Goal: Communication & Community: Ask a question

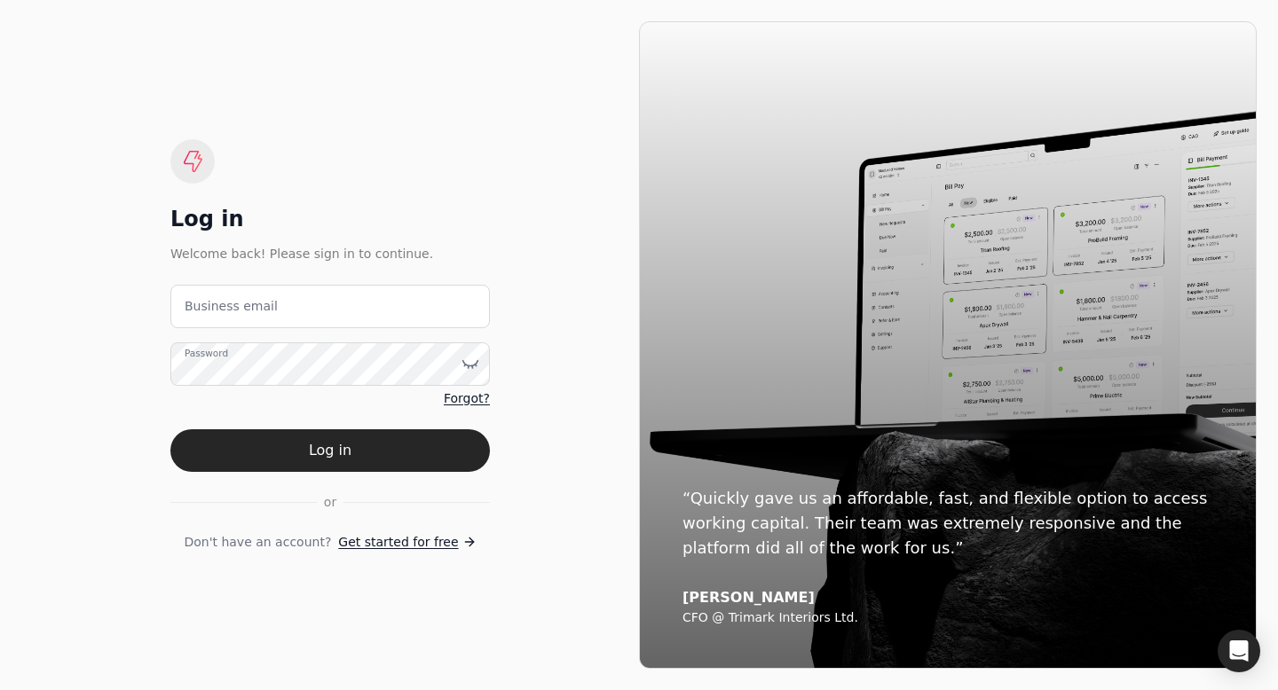
click at [238, 313] on label "Business email" at bounding box center [231, 306] width 93 height 19
click at [238, 313] on email "Business email" at bounding box center [329, 306] width 319 height 43
type email "[EMAIL_ADDRESS][DOMAIN_NAME]"
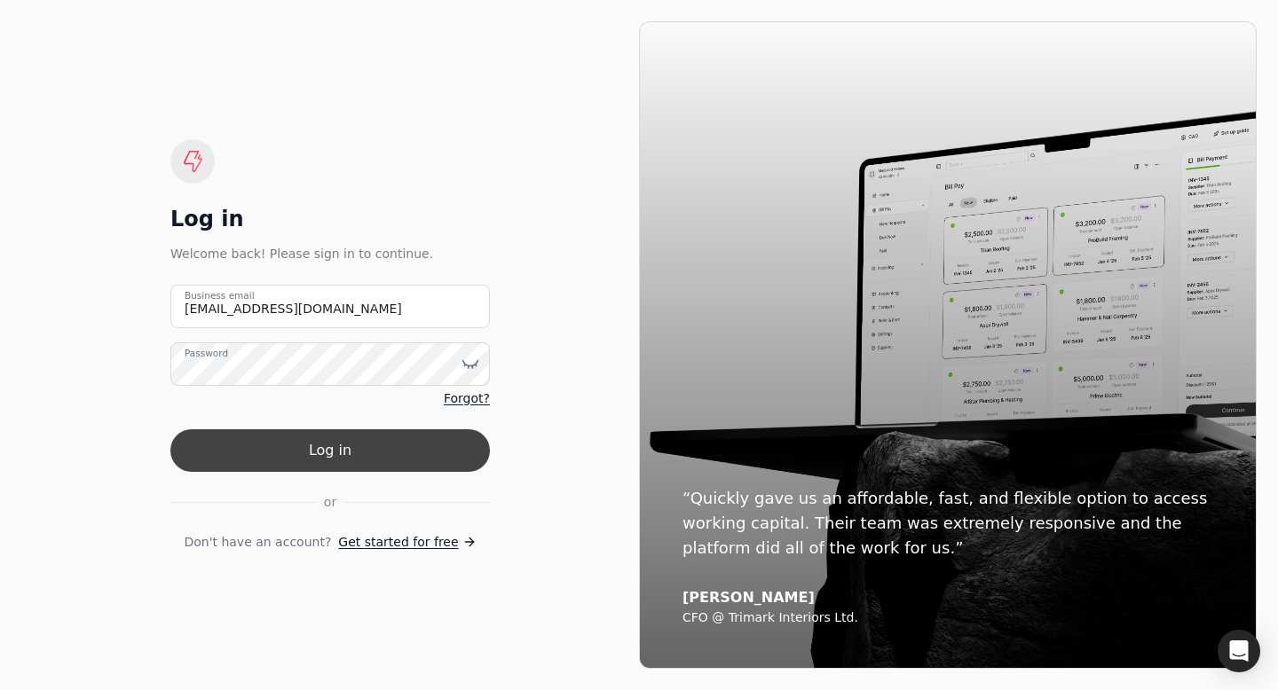
click at [277, 454] on button "Log in" at bounding box center [329, 450] width 319 height 43
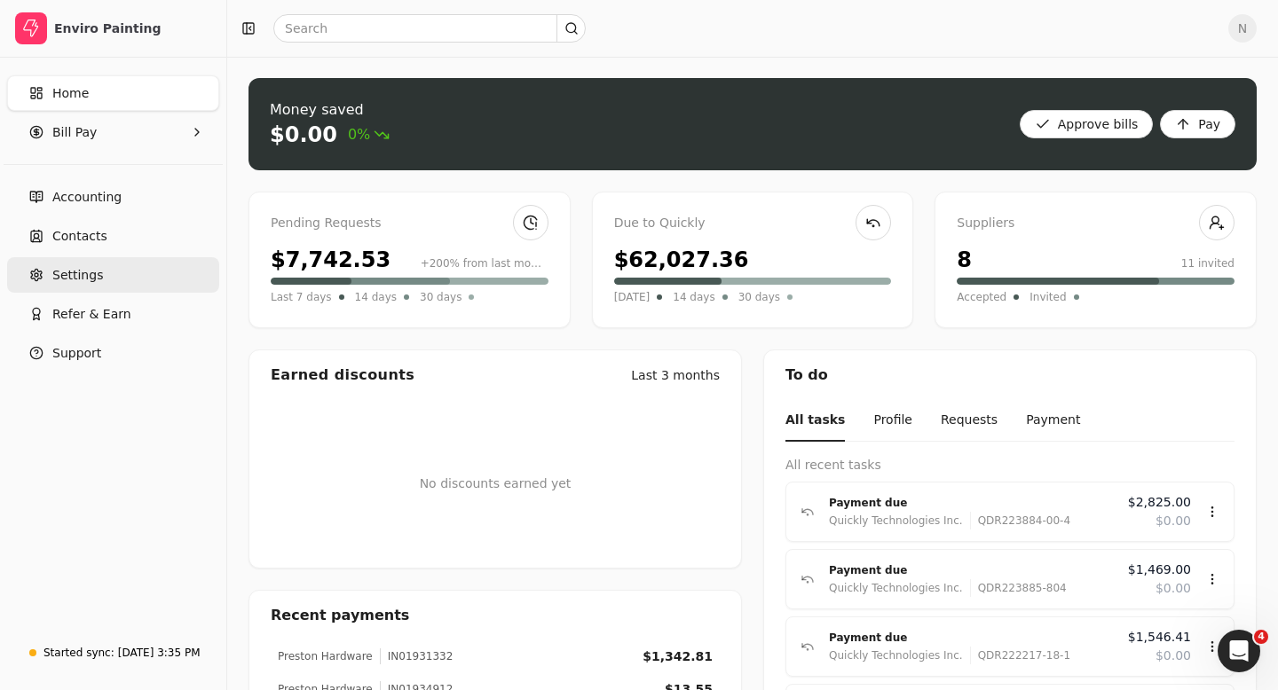
click at [90, 280] on span "Settings" at bounding box center [77, 275] width 51 height 19
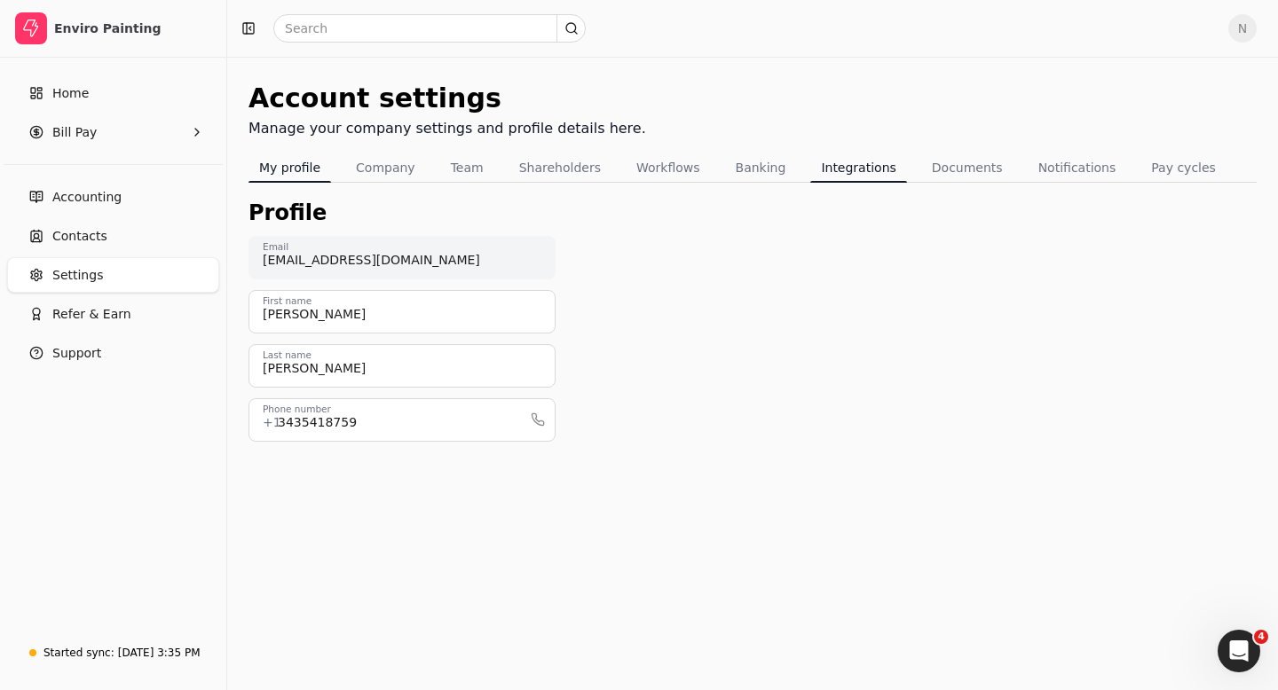
click at [845, 172] on button "Integrations" at bounding box center [858, 168] width 96 height 28
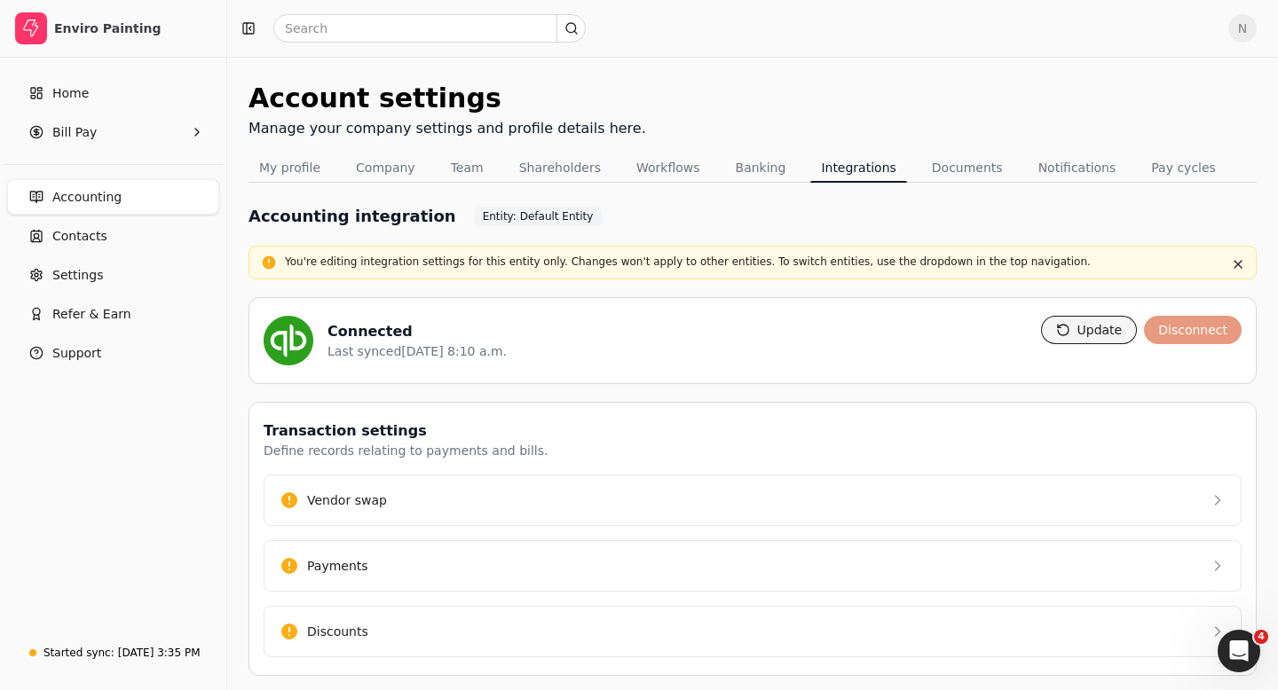
click at [1081, 327] on button "Update" at bounding box center [1089, 330] width 97 height 28
click at [100, 88] on link "Home" at bounding box center [113, 92] width 212 height 35
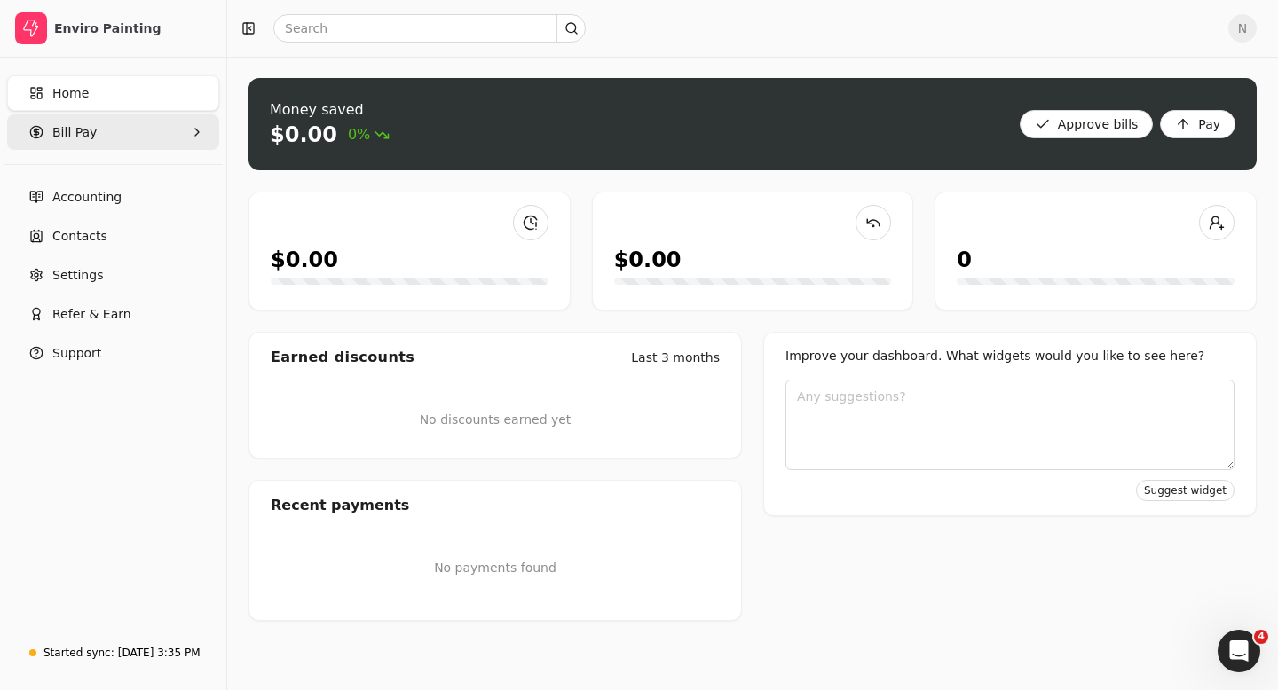
click at [144, 125] on Pay "Bill Pay" at bounding box center [113, 131] width 212 height 35
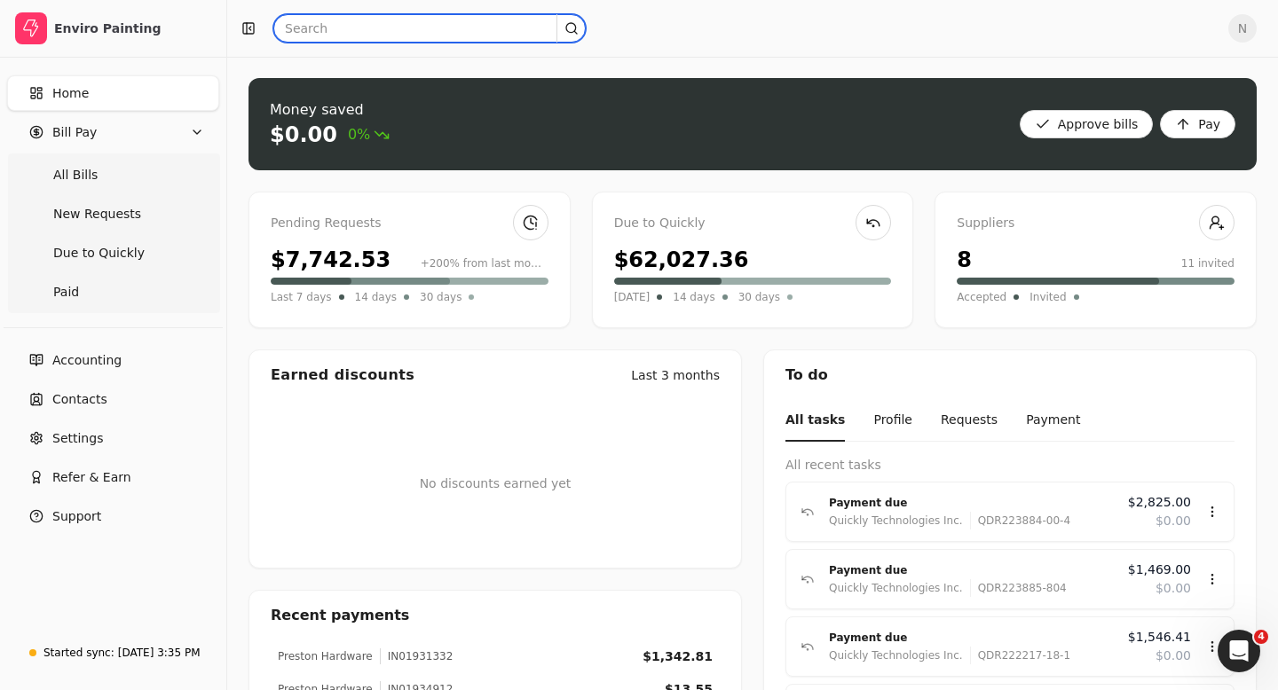
click at [315, 32] on input "text" at bounding box center [429, 28] width 312 height 28
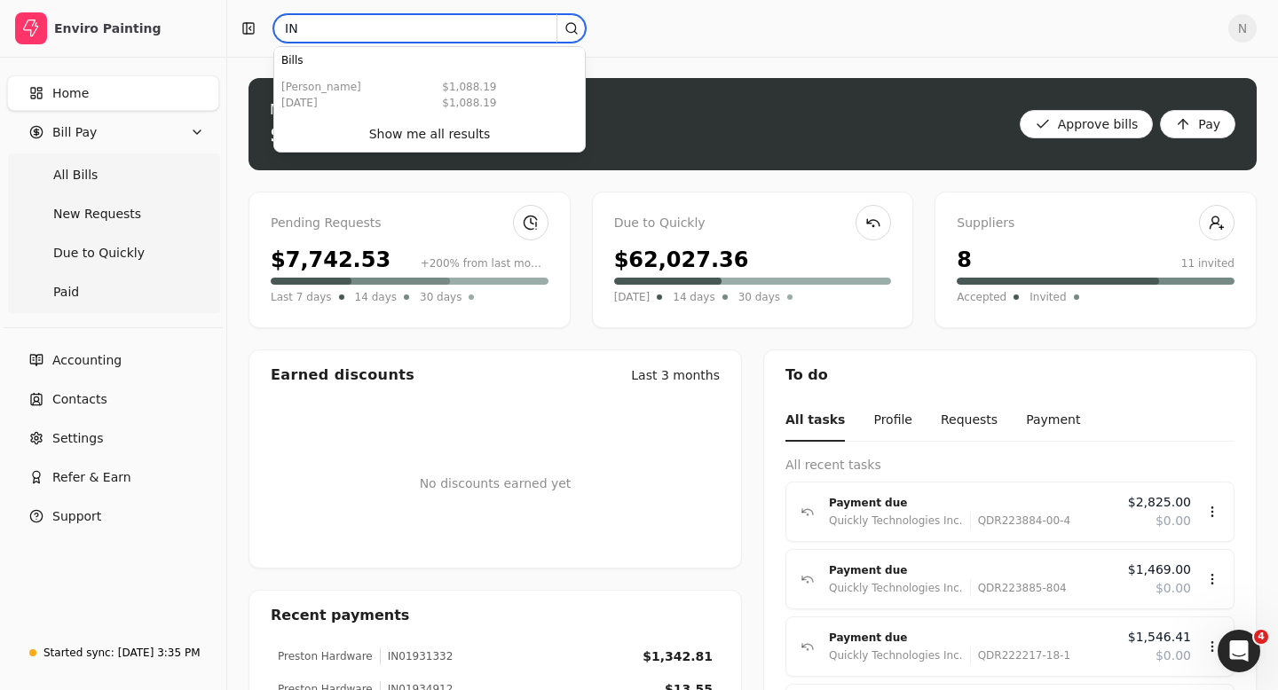
type input "I"
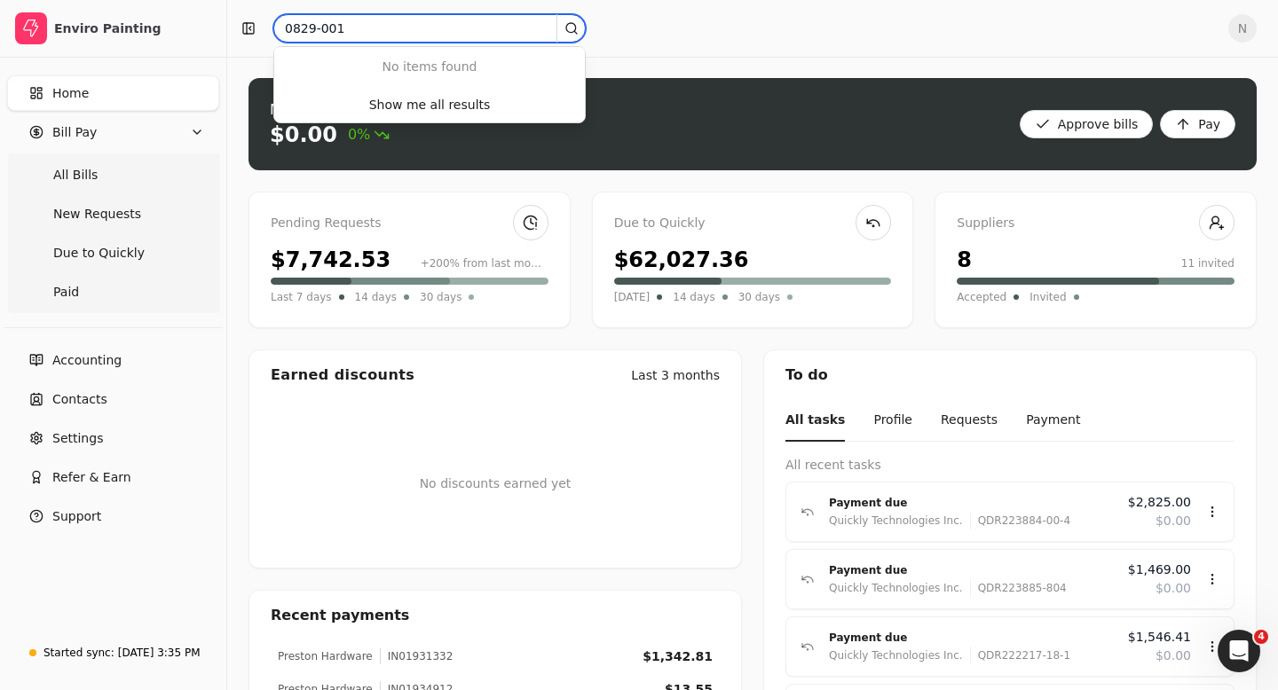
type input "0829-001"
drag, startPoint x: 356, startPoint y: 26, endPoint x: 290, endPoint y: 25, distance: 65.7
click at [283, 25] on input "0829-001" at bounding box center [429, 28] width 312 height 28
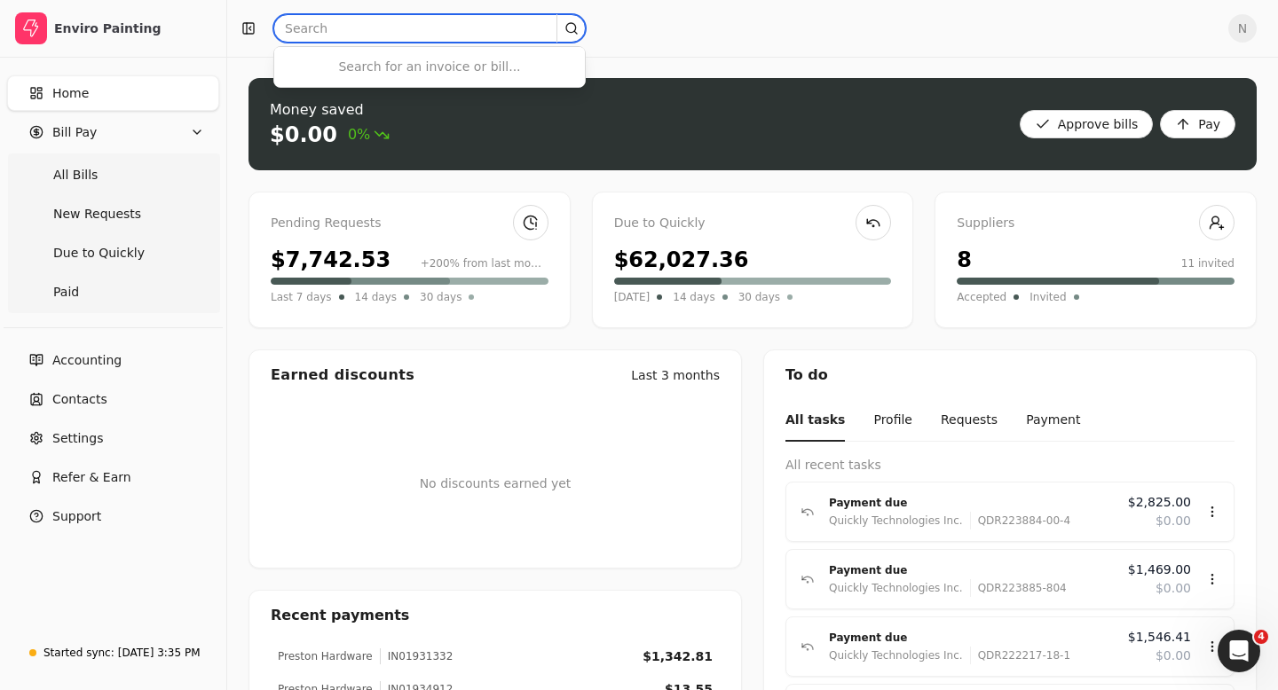
paste input "0829-001"
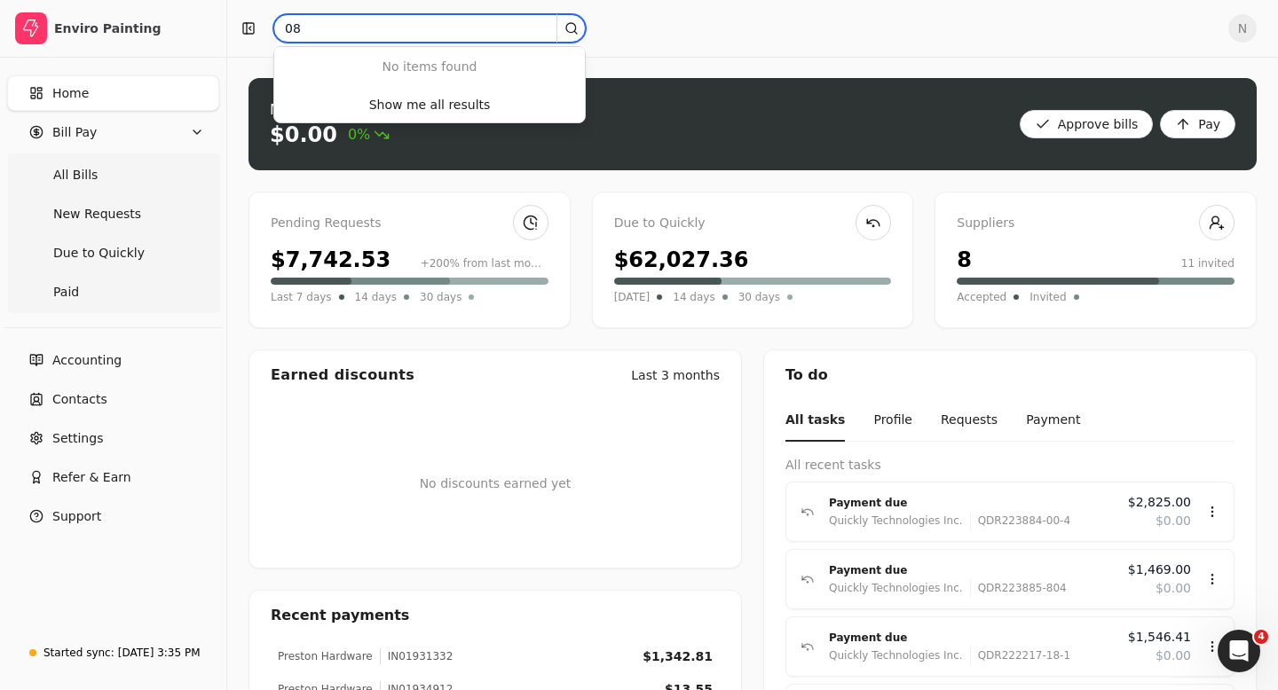
type input "0"
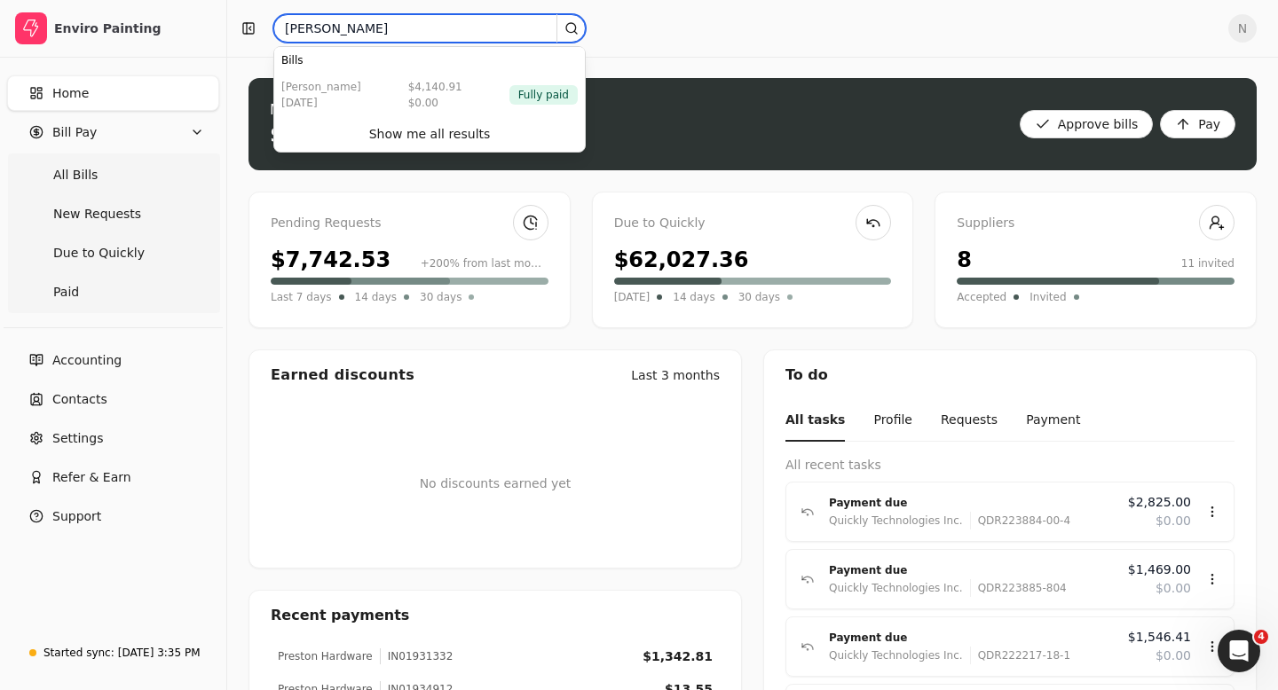
type input "[PERSON_NAME]"
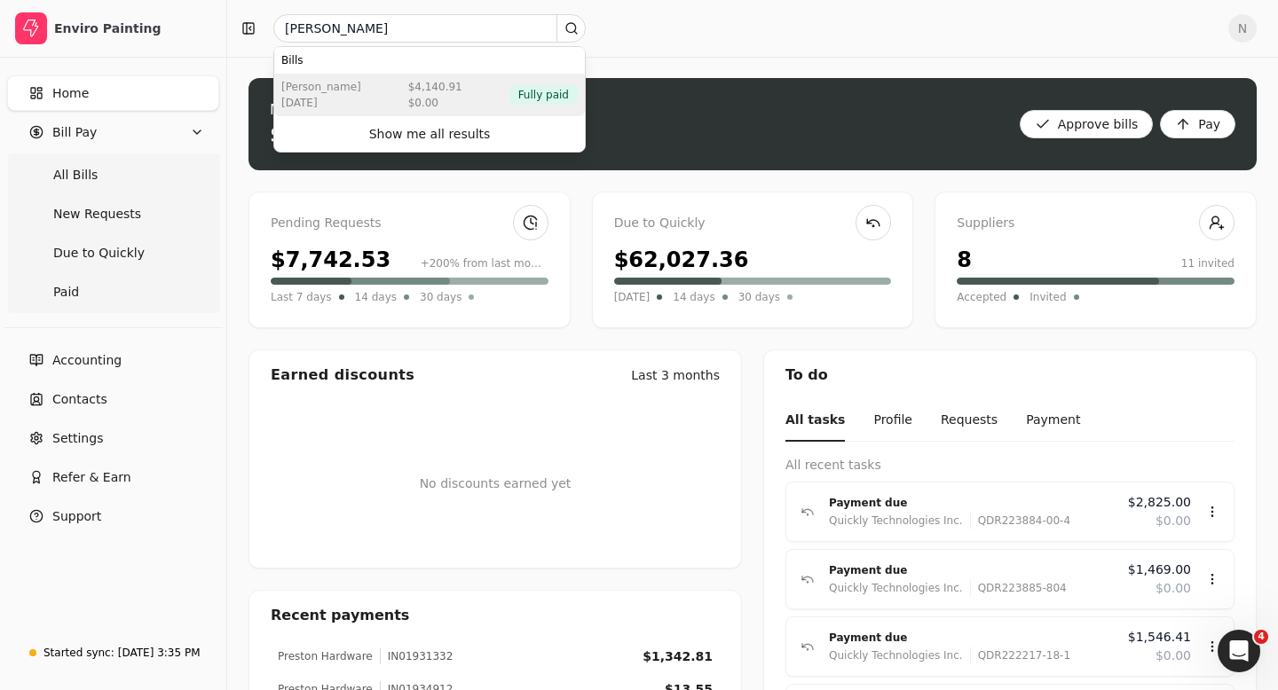
click at [463, 99] on div "[PERSON_NAME] [DATE] $4,140.91 $0.00 Fully paid" at bounding box center [429, 95] width 311 height 43
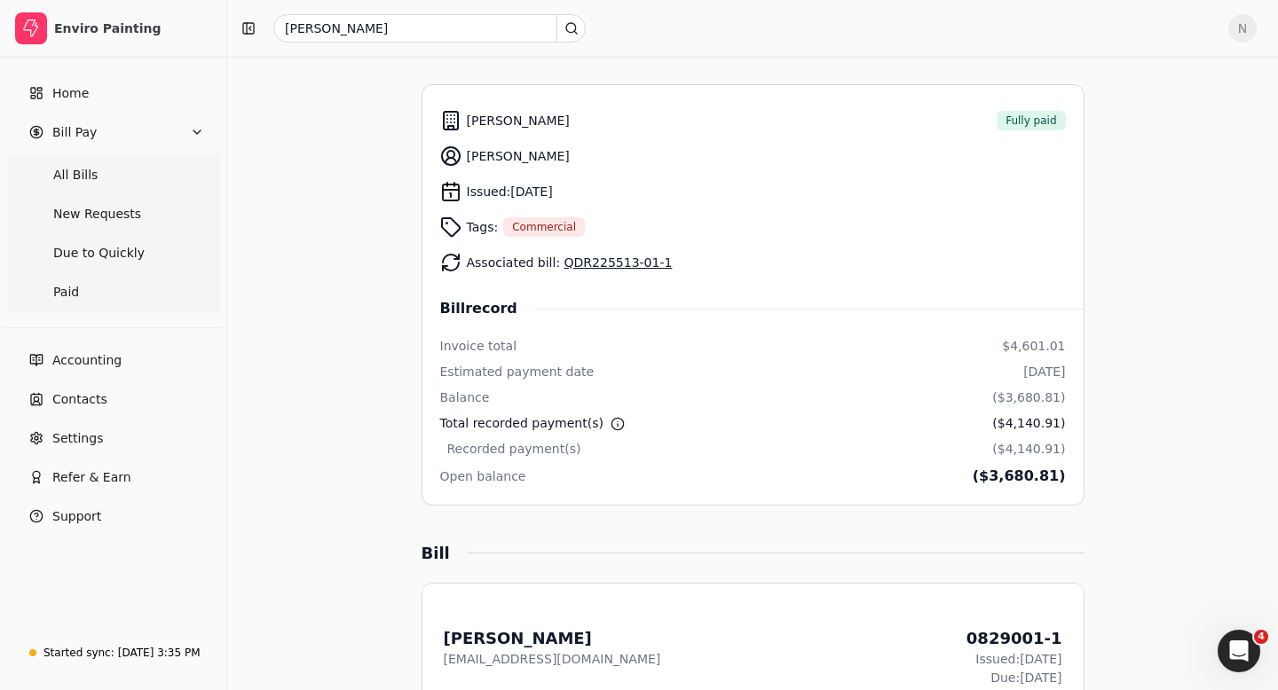
scroll to position [190, 0]
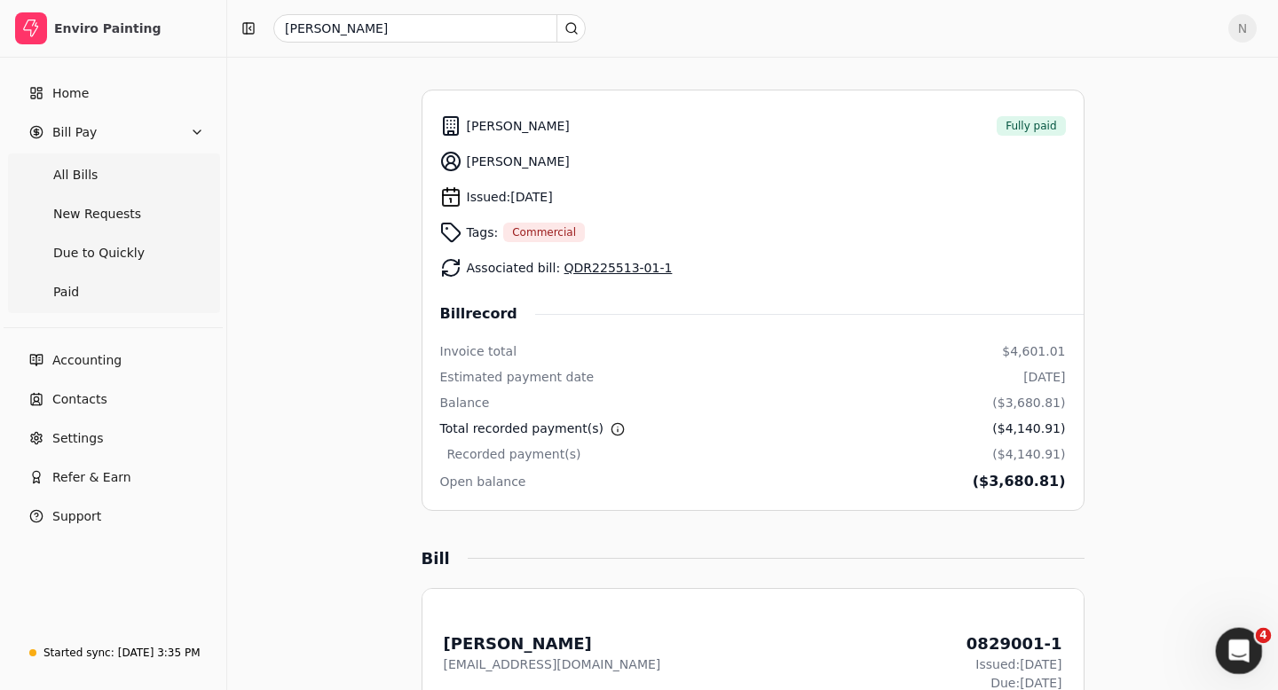
click at [1236, 655] on icon "Open Intercom Messenger" at bounding box center [1236, 648] width 29 height 29
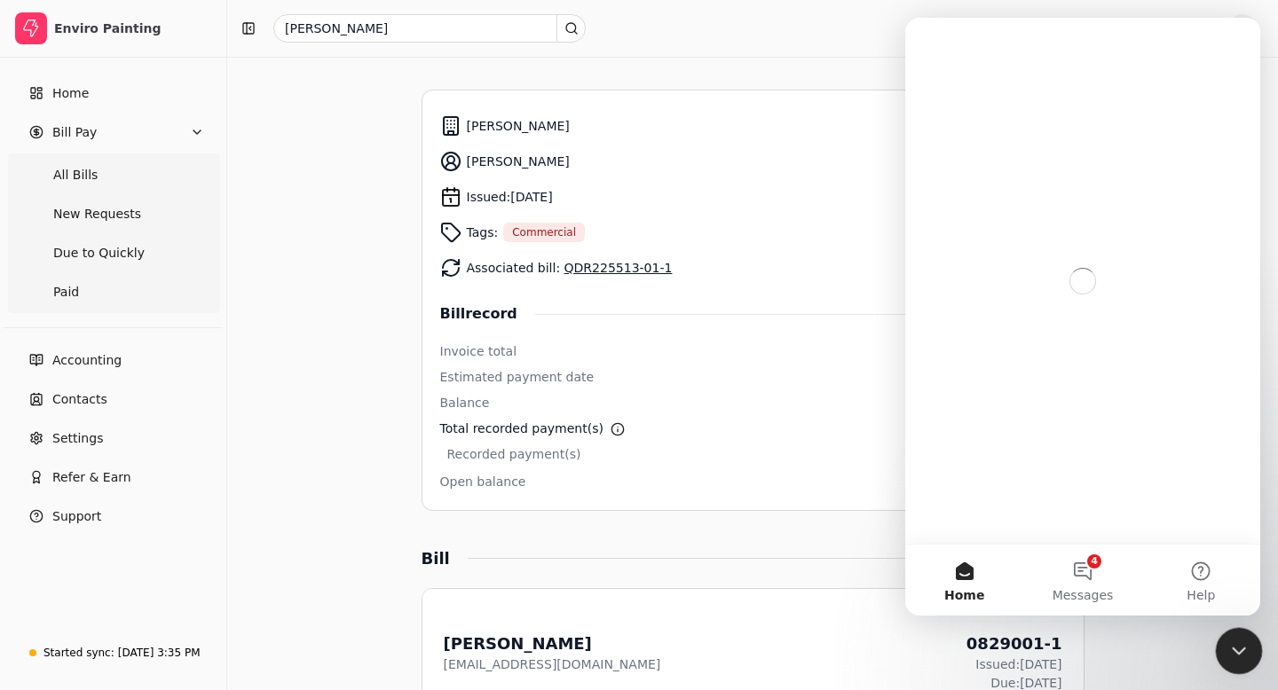
scroll to position [0, 0]
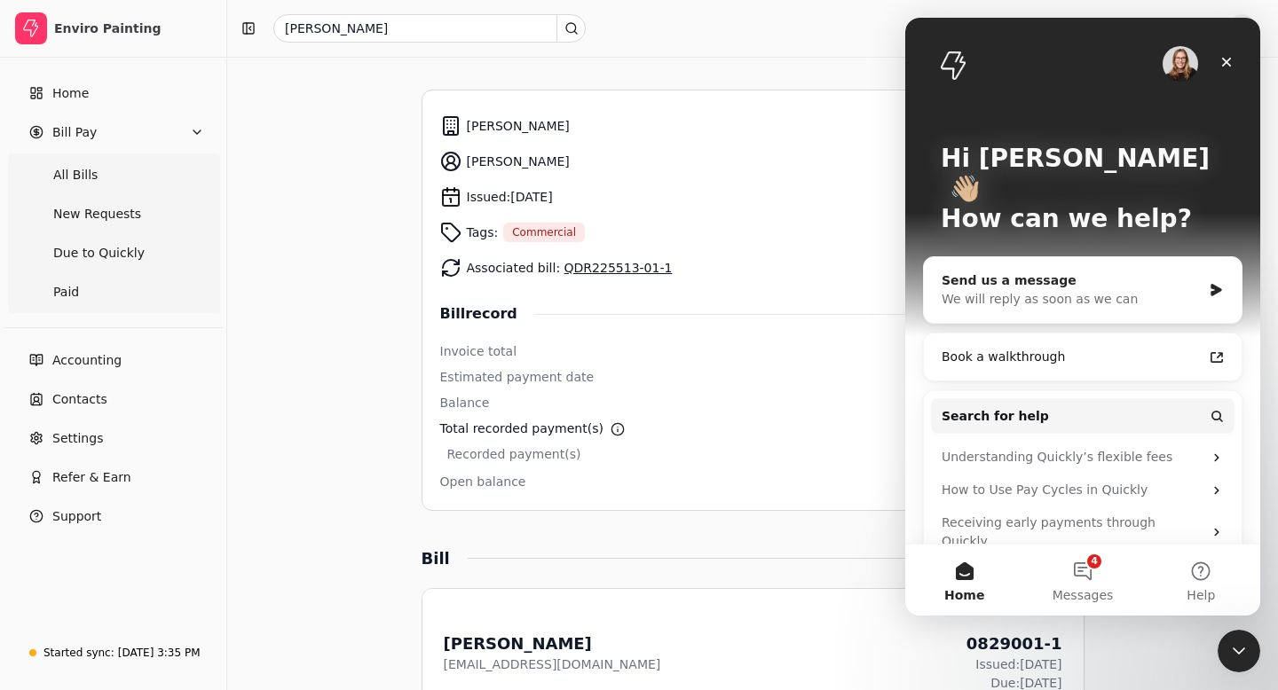
click at [1046, 290] on div "We will reply as soon as we can" at bounding box center [1072, 299] width 260 height 19
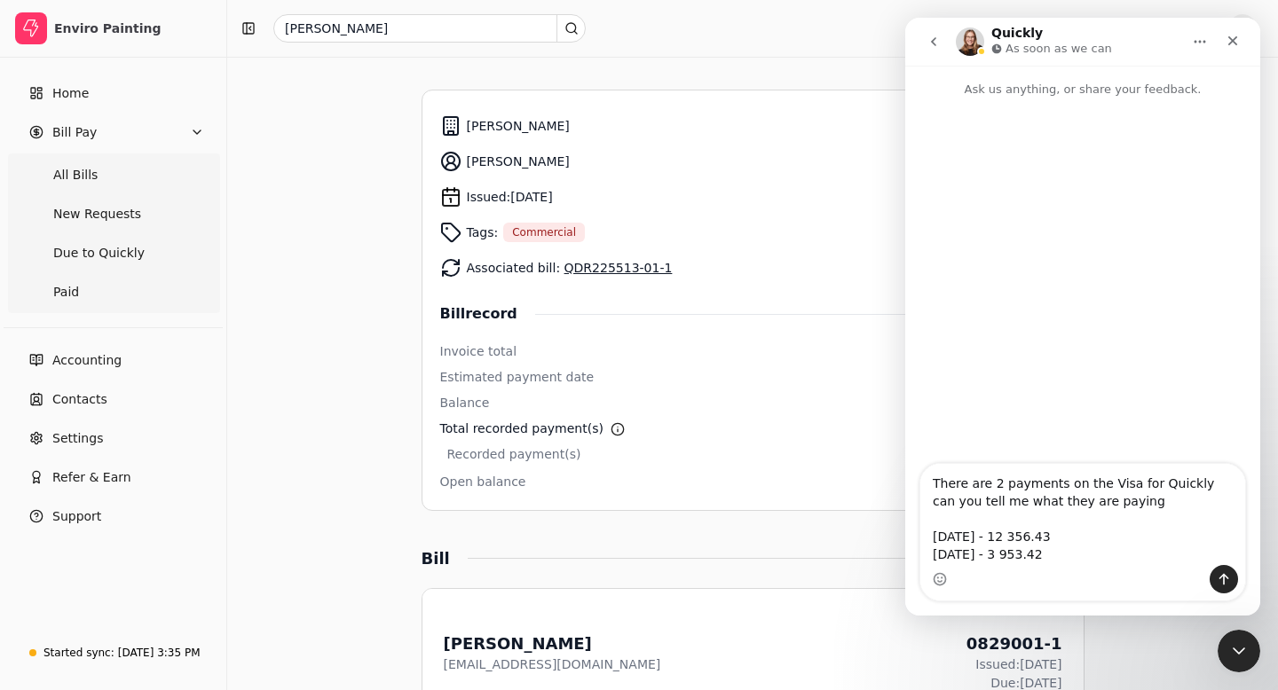
click at [934, 482] on textarea "There are 2 payments on the Visa for Quickly can you tell me what they are payi…" at bounding box center [1082, 514] width 325 height 101
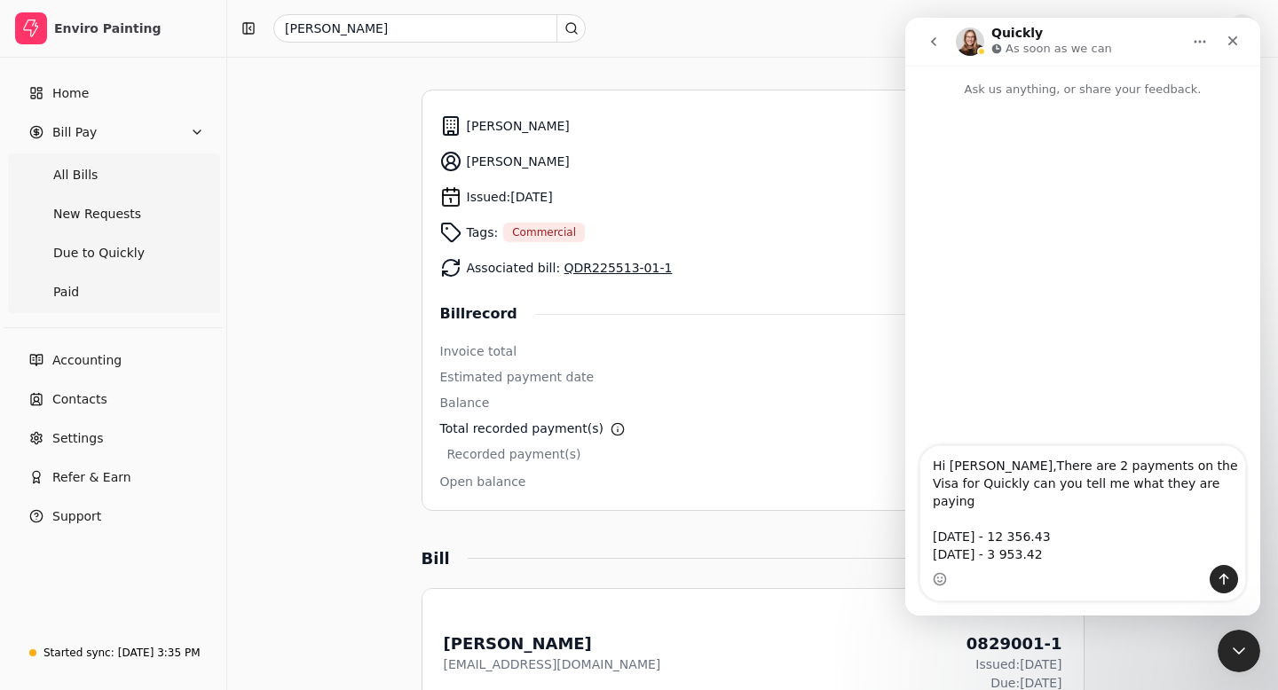
type textarea "Hi [PERSON_NAME], There are 2 payments on the Visa for Quickly can you tell me …"
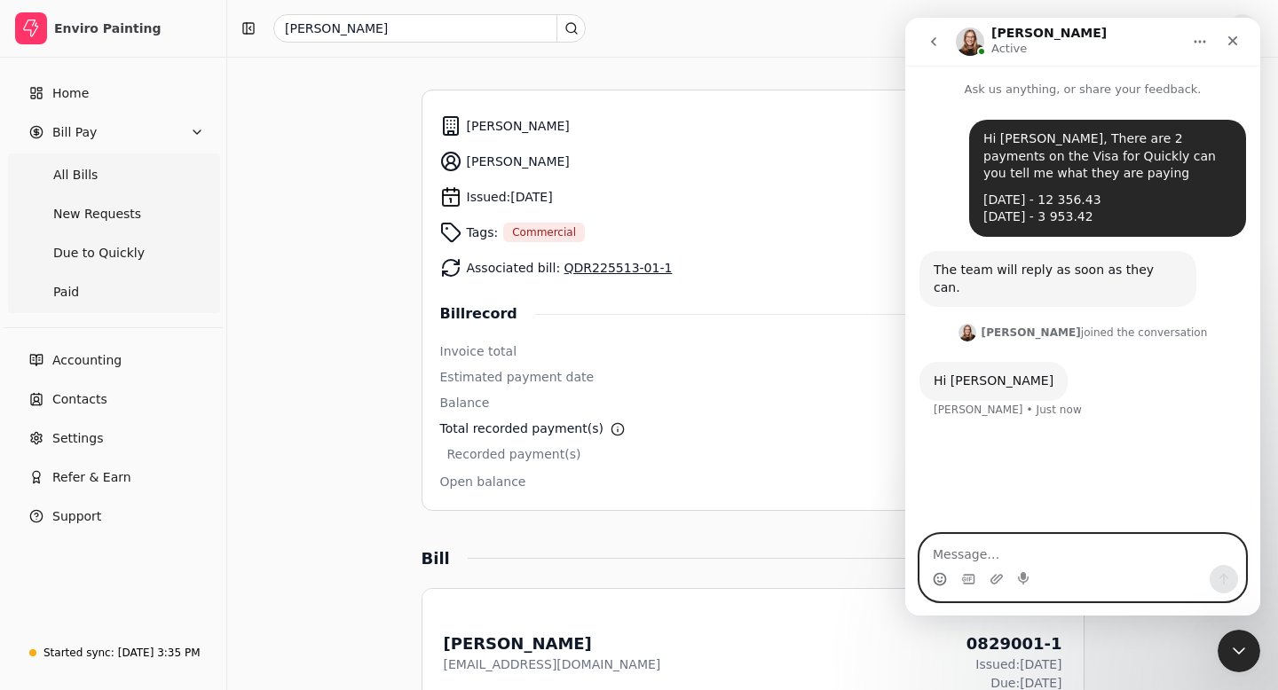
click at [942, 577] on icon "Emoji picker" at bounding box center [940, 578] width 6 height 2
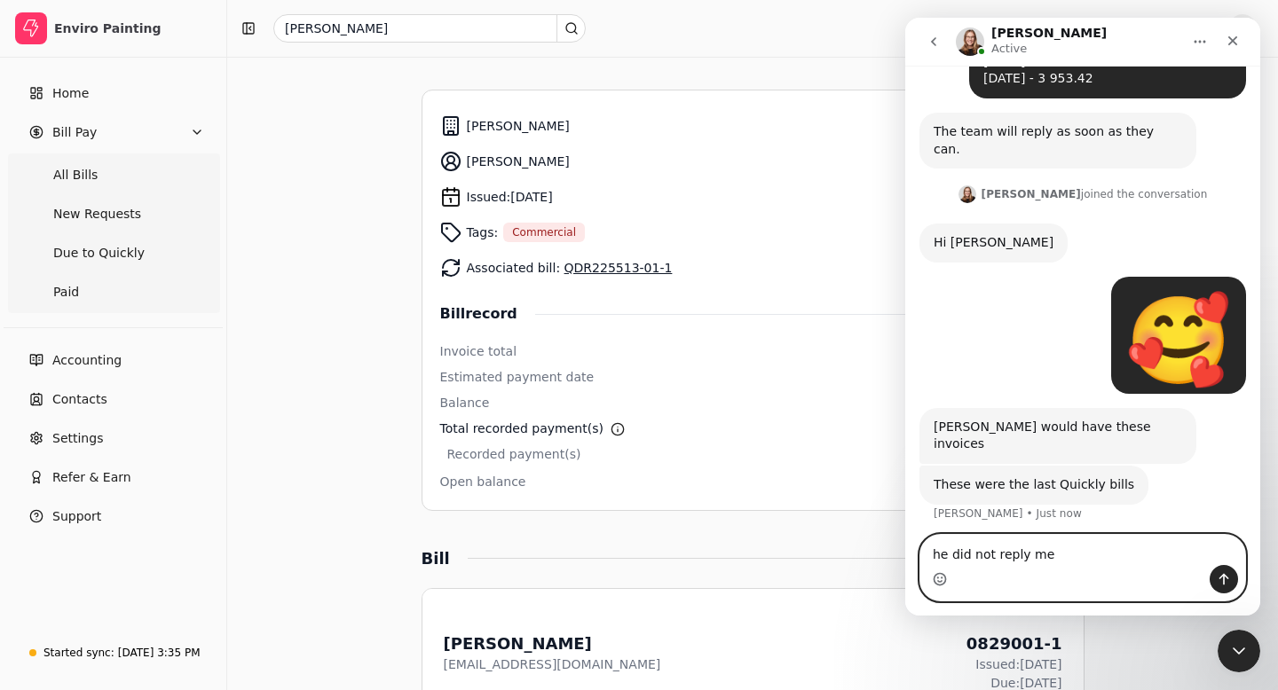
scroll to position [178, 0]
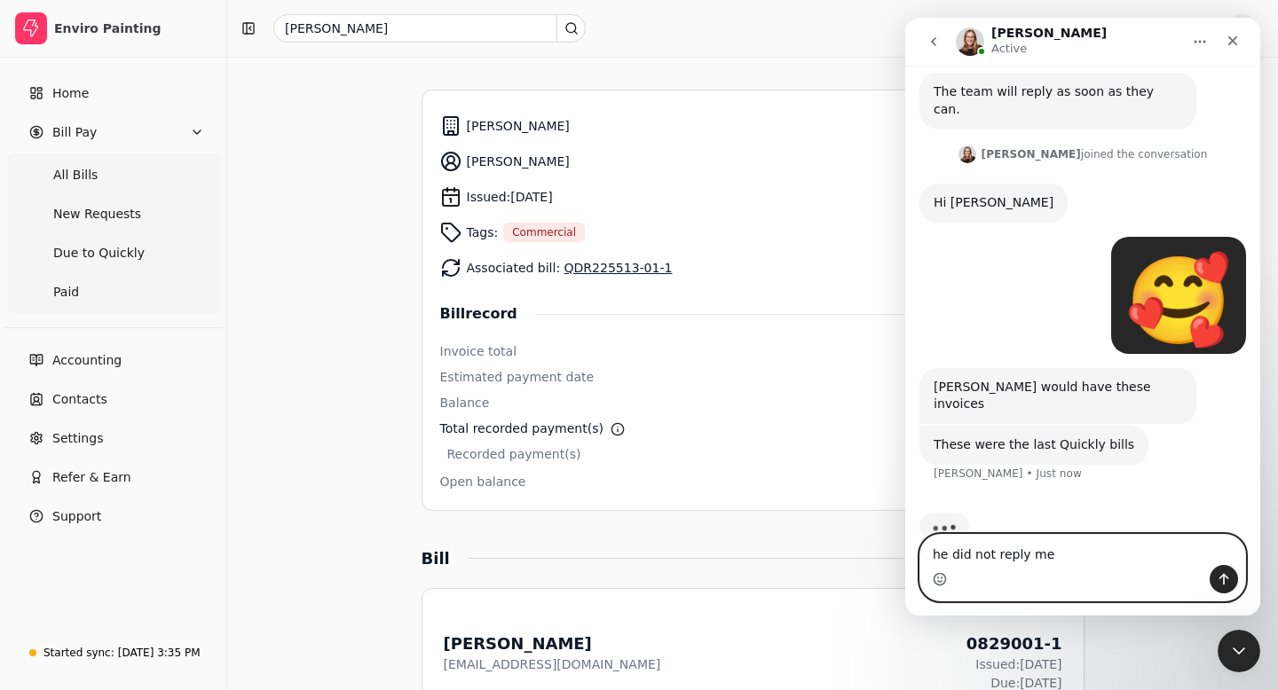
click at [938, 576] on icon "Emoji picker" at bounding box center [940, 579] width 14 height 14
type textarea "he did not reply me😂"
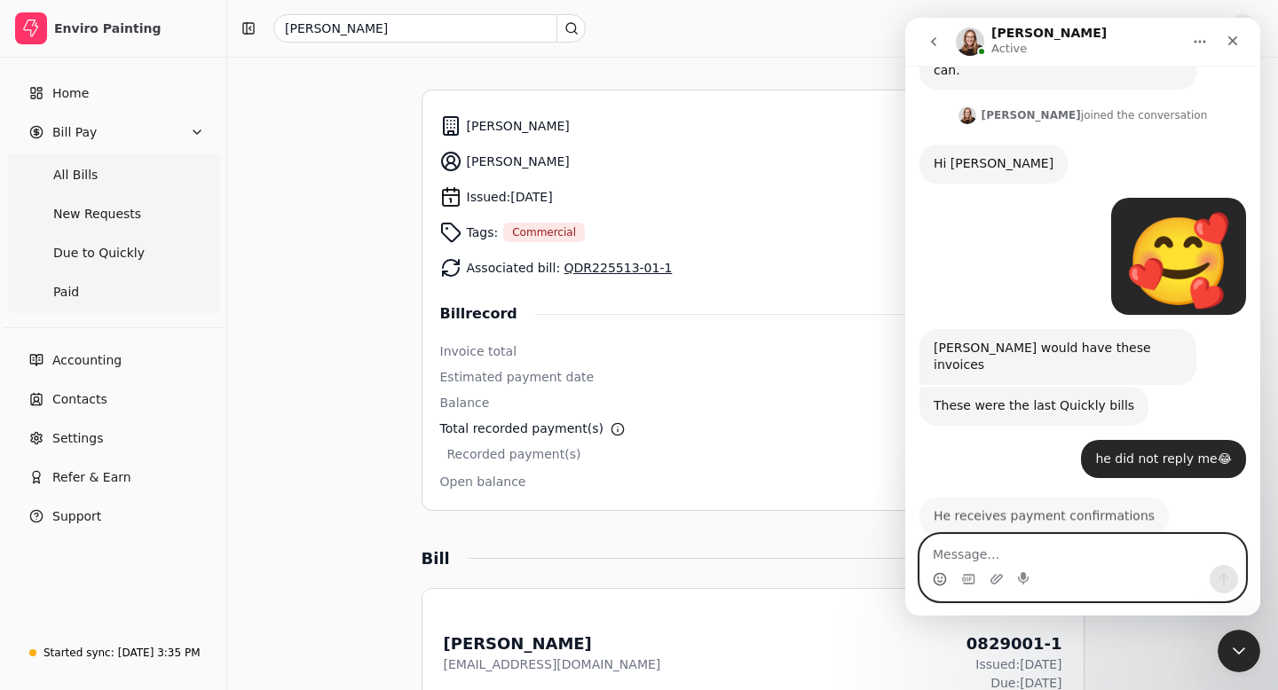
scroll to position [217, 0]
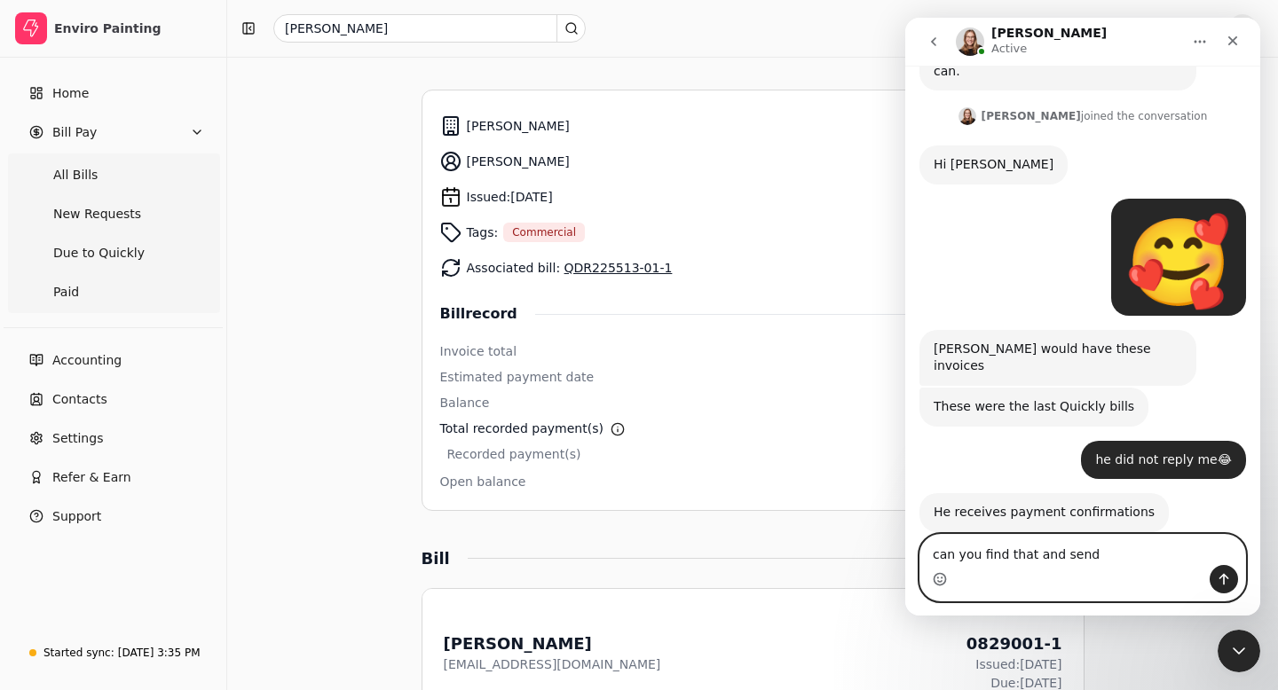
click at [981, 554] on textarea "can you find that and send" at bounding box center [1082, 550] width 325 height 30
click at [1139, 547] on textarea "can you help to find that and send" at bounding box center [1082, 550] width 325 height 30
type textarea "can you help to find that and send to me?"
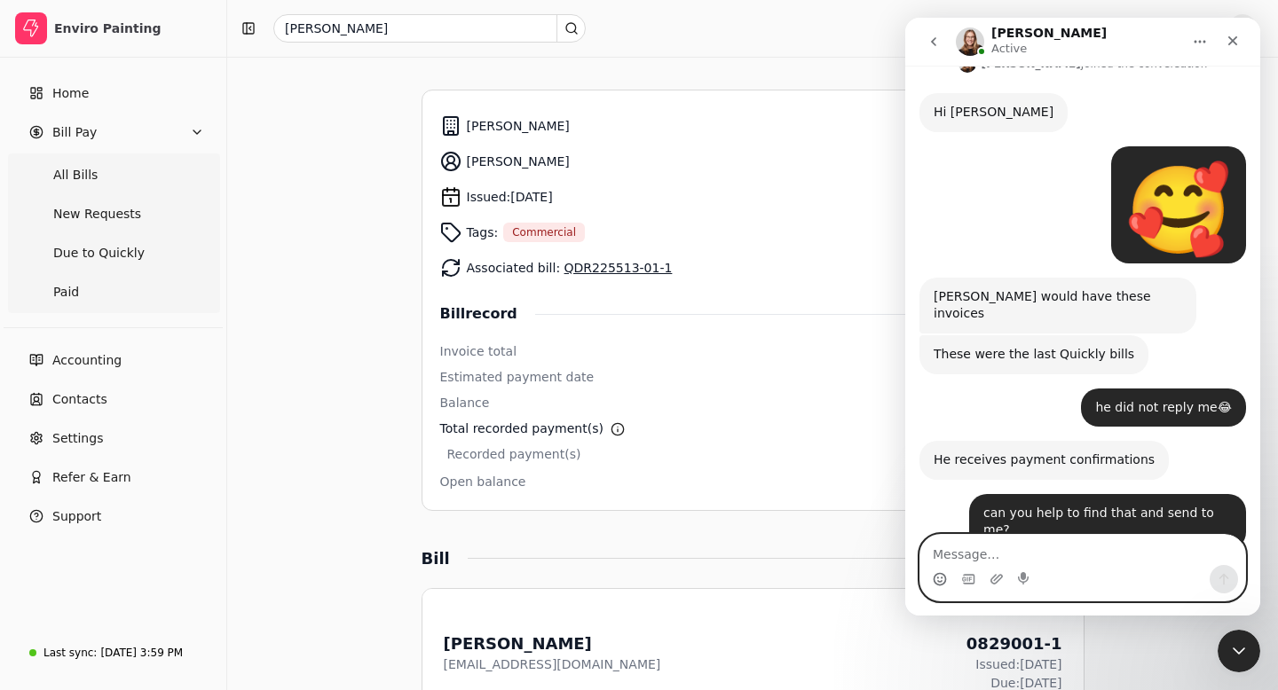
scroll to position [380, 0]
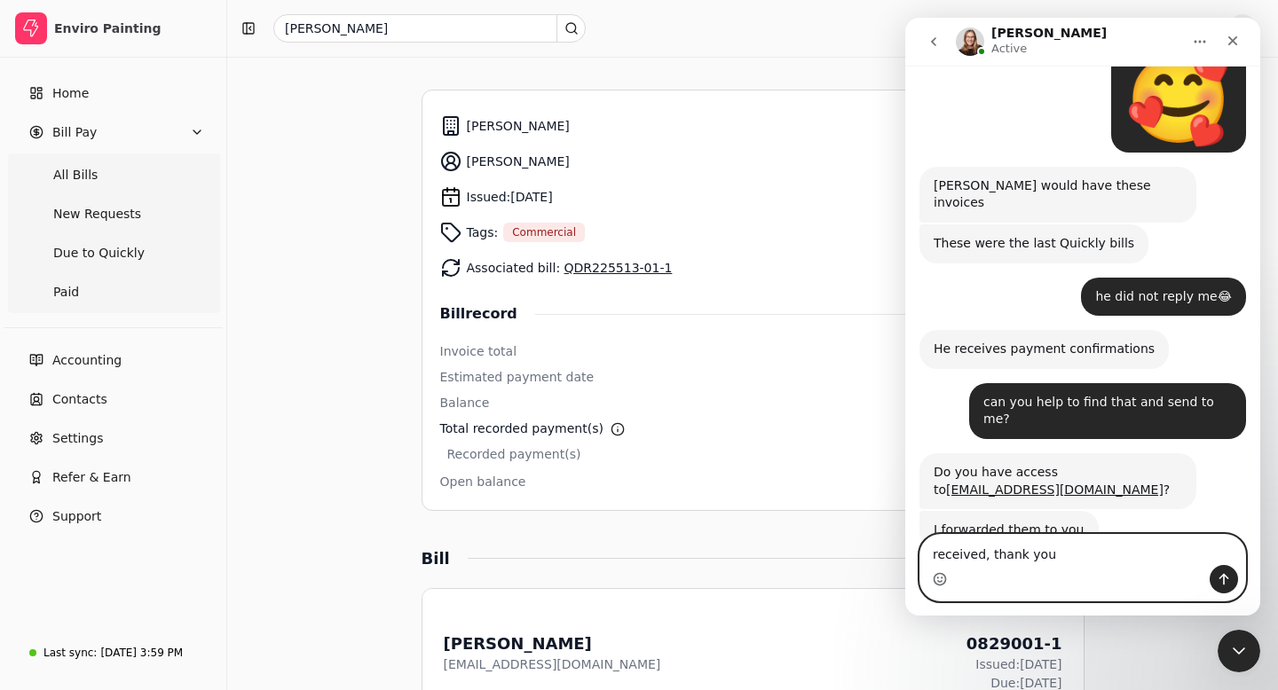
type textarea "received, thank you!"
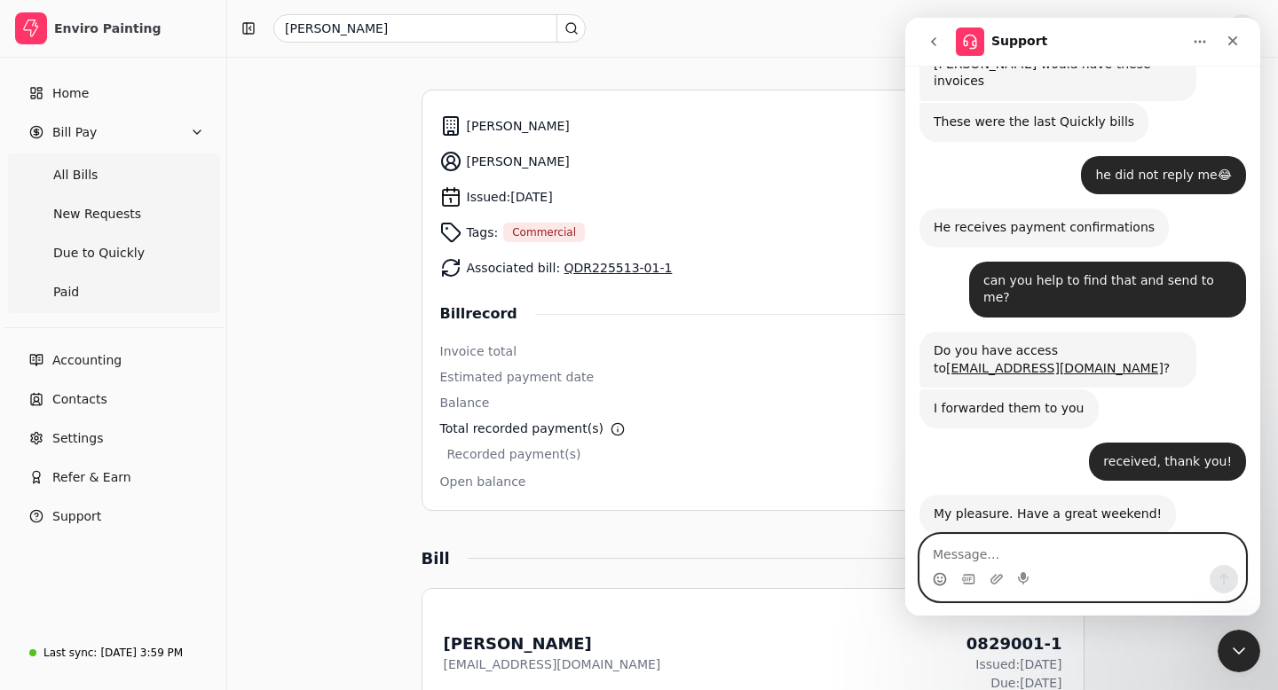
scroll to position [644, 0]
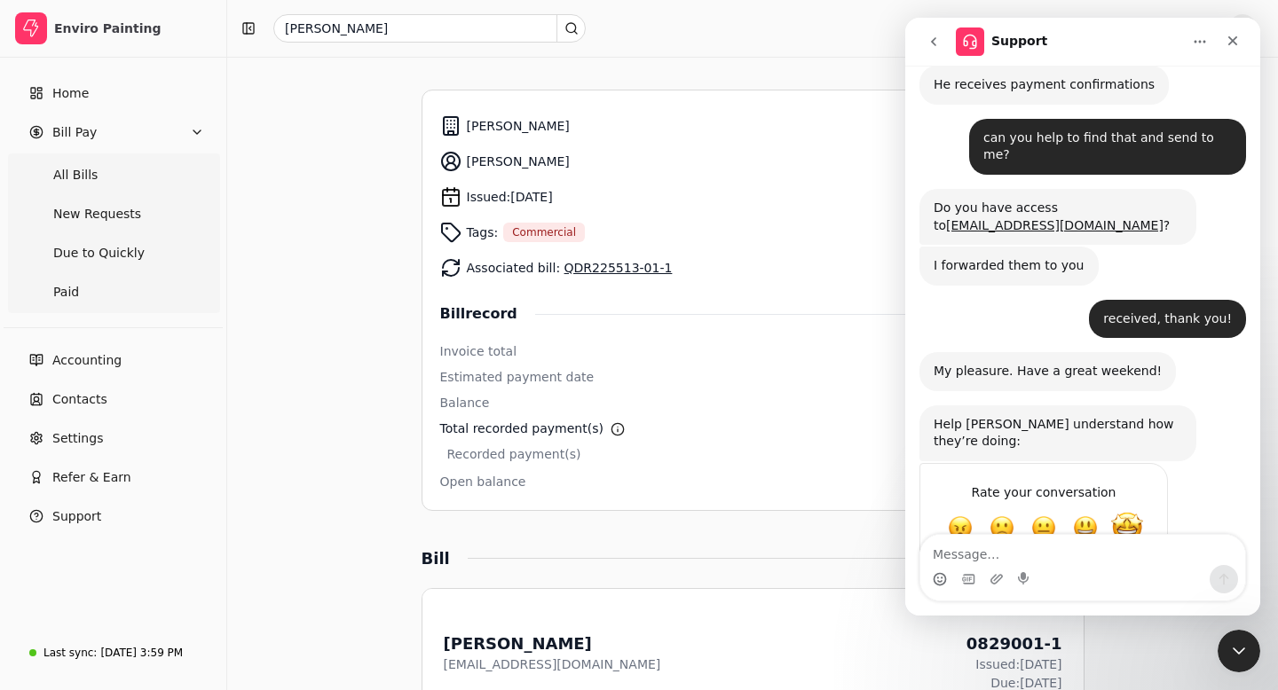
click at [1128, 512] on span "Amazing" at bounding box center [1127, 528] width 32 height 32
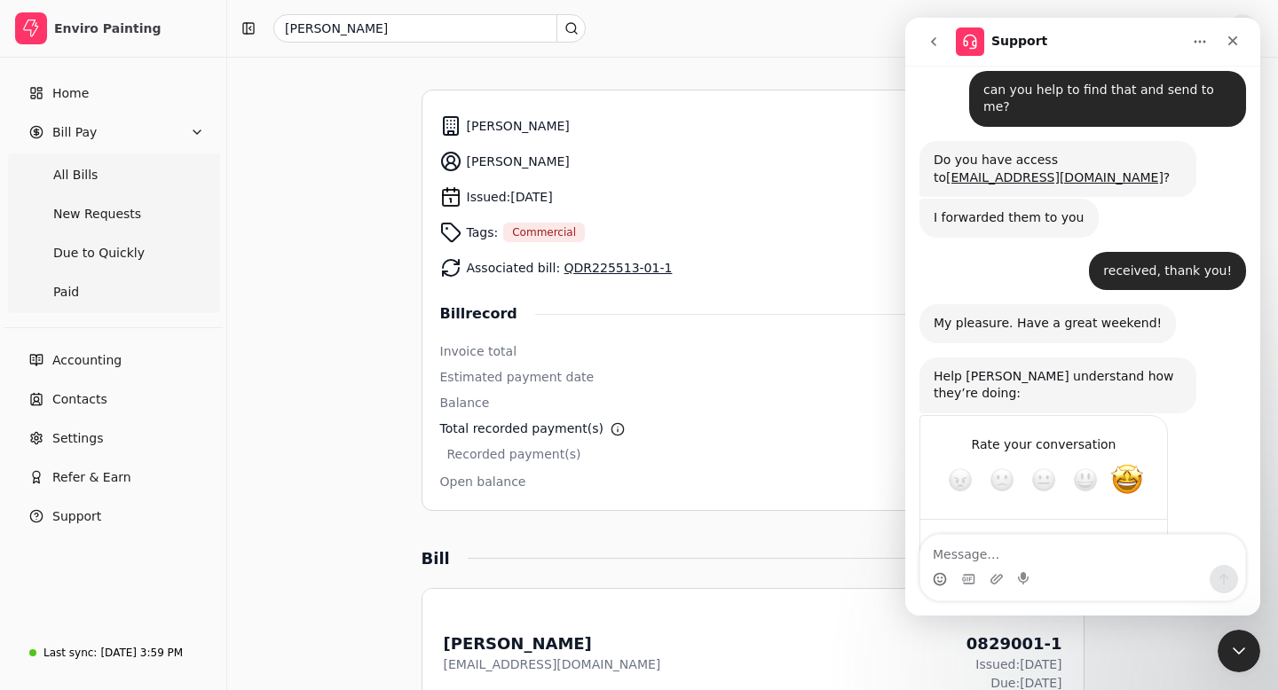
click at [1134, 526] on div "Submit" at bounding box center [1135, 543] width 35 height 35
click at [1234, 37] on icon "Close" at bounding box center [1233, 41] width 10 height 10
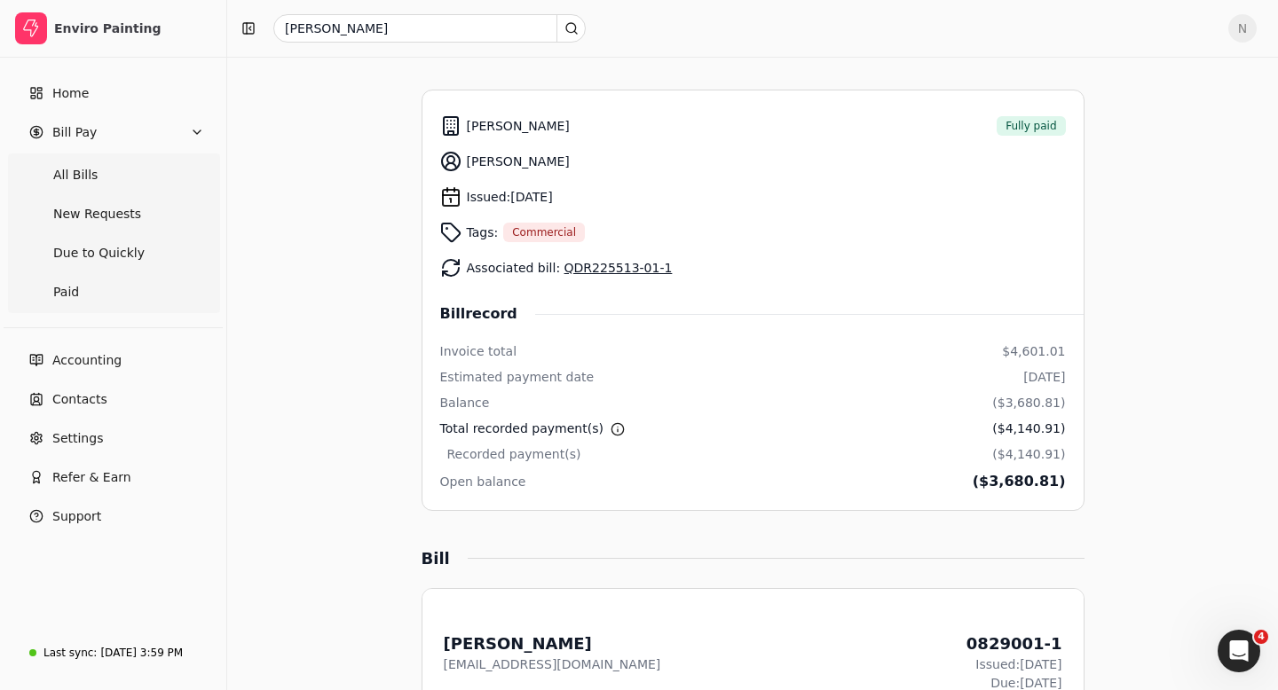
scroll to position [3, 0]
